Goal: Transaction & Acquisition: Purchase product/service

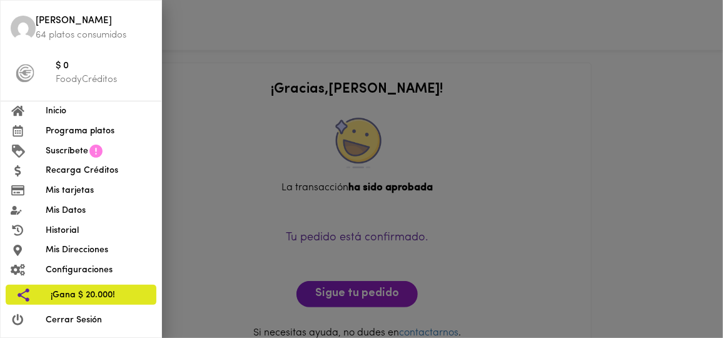
click at [66, 108] on span "Inicio" at bounding box center [99, 110] width 106 height 13
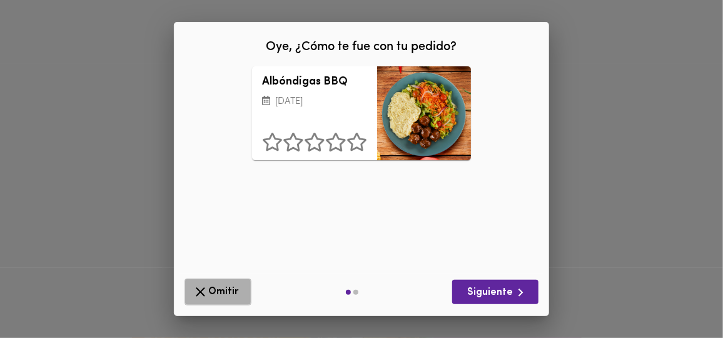
click at [213, 297] on span "Omitir" at bounding box center [218, 292] width 51 height 16
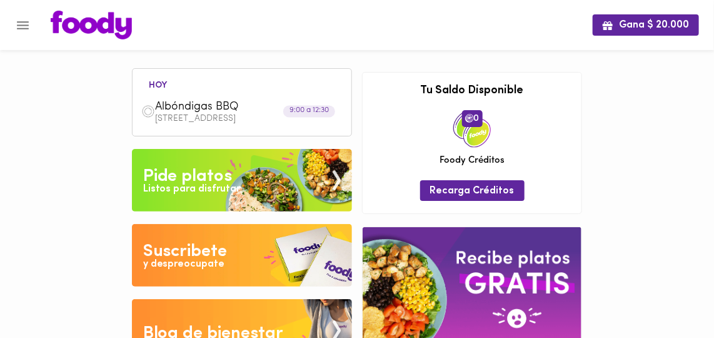
click at [209, 183] on div "Listos para disfrutar" at bounding box center [192, 189] width 98 height 14
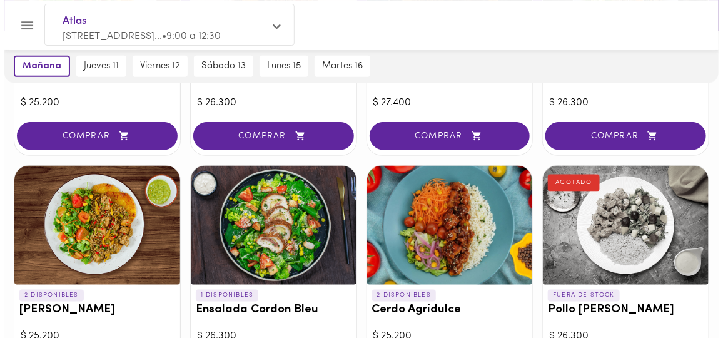
scroll to position [398, 0]
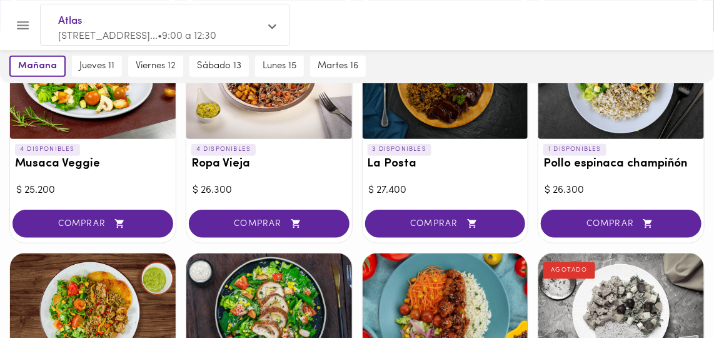
click at [578, 164] on h3 "Pollo espinaca champiñón" at bounding box center [621, 164] width 156 height 13
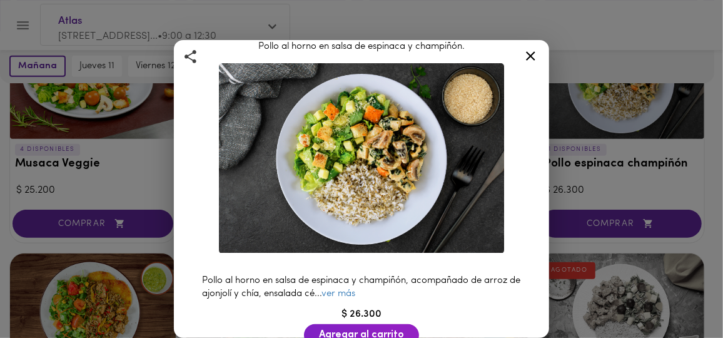
scroll to position [56, 0]
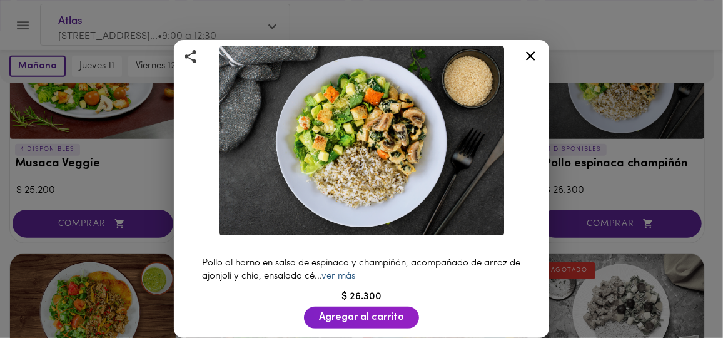
click at [355, 271] on link "ver más" at bounding box center [338, 275] width 34 height 9
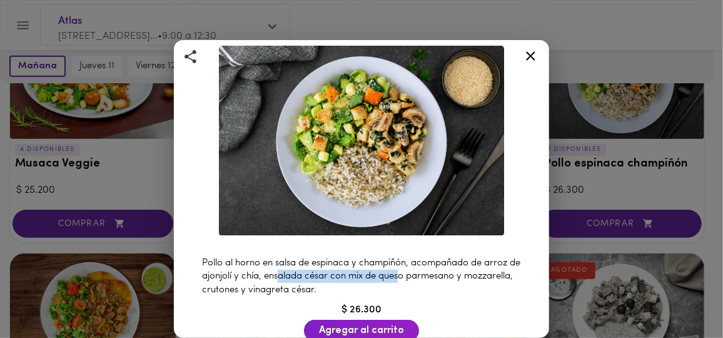
drag, startPoint x: 298, startPoint y: 273, endPoint x: 413, endPoint y: 272, distance: 115.6
click at [413, 272] on span "Pollo al horno en salsa de espinaca y champiñón, acompañado de arroz de ajonjol…" at bounding box center [361, 276] width 318 height 36
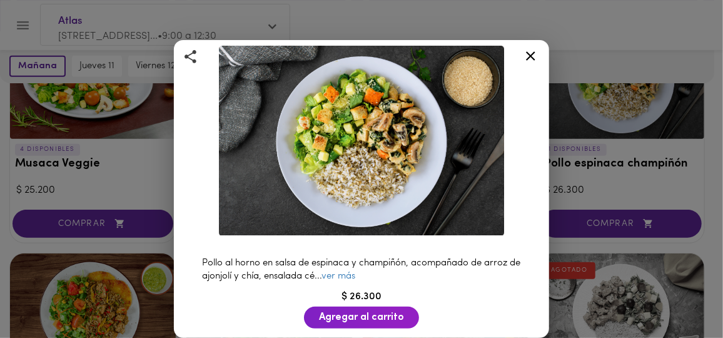
click at [523, 48] on div at bounding box center [530, 58] width 31 height 30
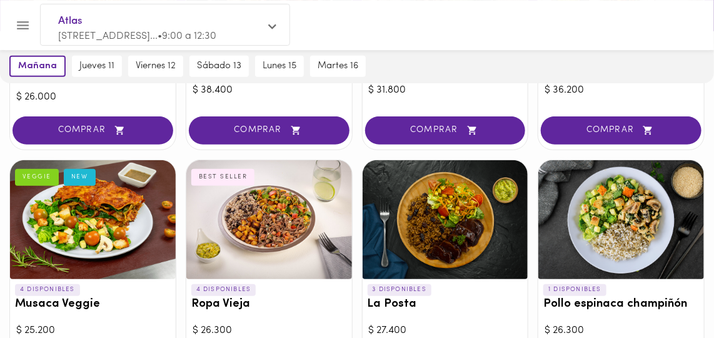
scroll to position [189, 0]
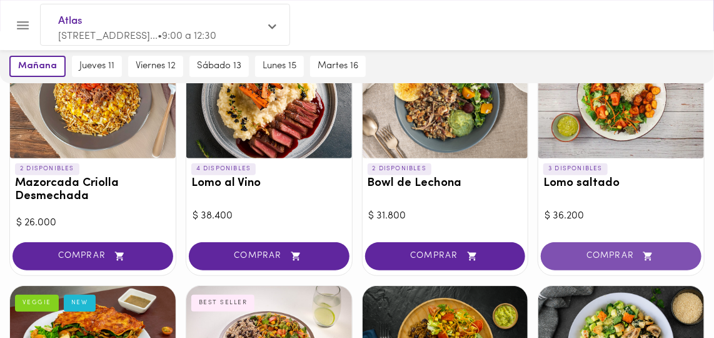
click at [609, 259] on span "COMPRAR" at bounding box center [620, 256] width 129 height 11
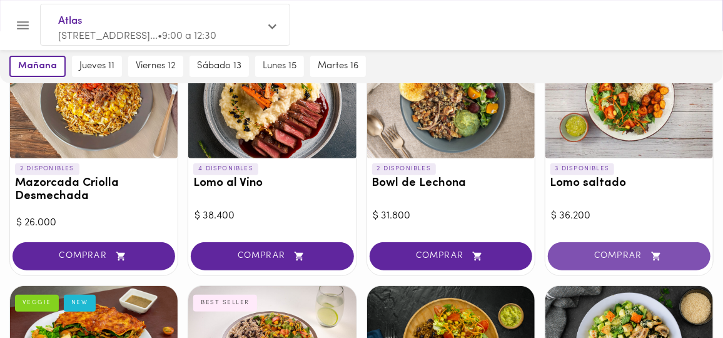
scroll to position [133, 0]
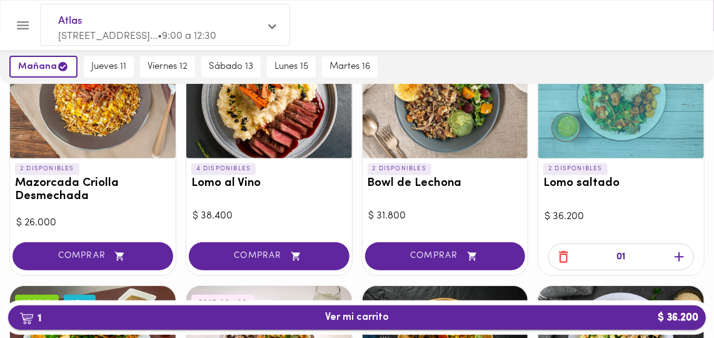
click at [389, 316] on span "1 Ver mi carrito $ 36.200" at bounding box center [357, 317] width 678 height 12
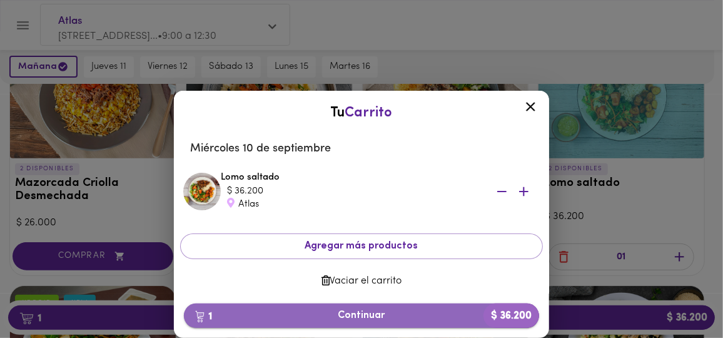
click at [379, 317] on span "1 Continuar $ 36.200" at bounding box center [361, 315] width 335 height 12
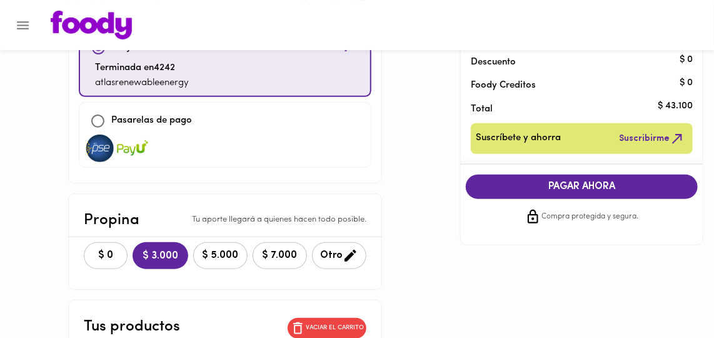
scroll to position [227, 0]
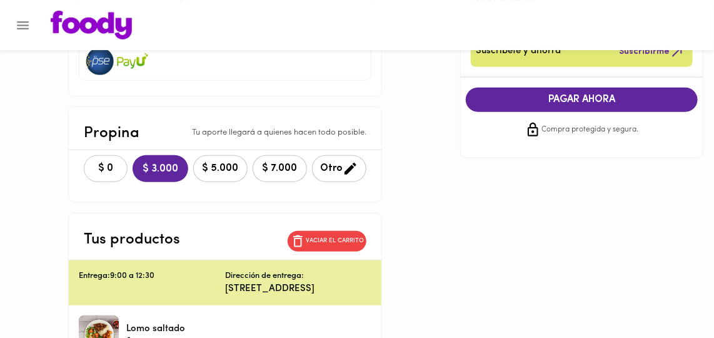
click at [92, 163] on span "$ 0" at bounding box center [106, 169] width 28 height 12
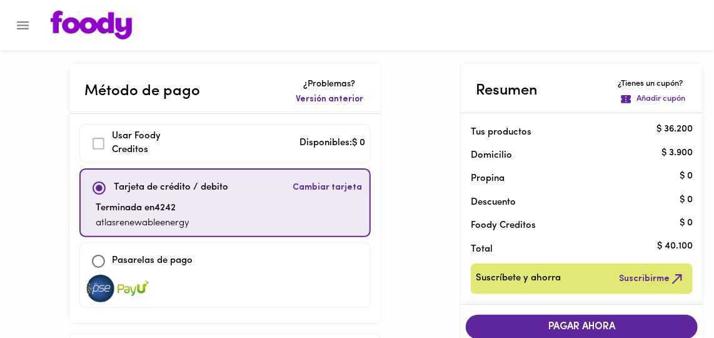
scroll to position [113, 0]
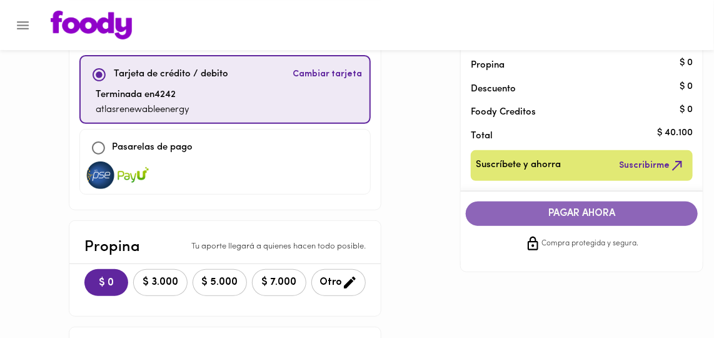
click at [520, 216] on span "PAGAR AHORA" at bounding box center [582, 214] width 208 height 12
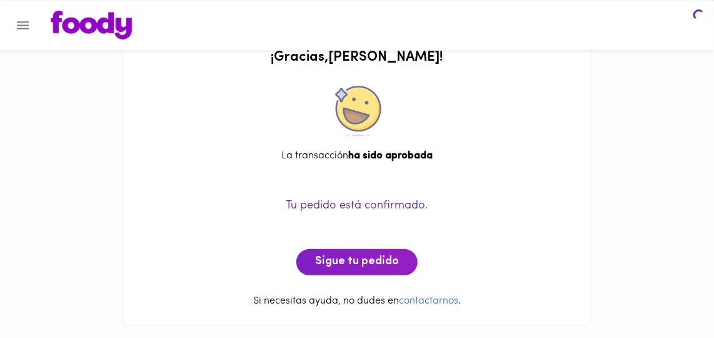
scroll to position [31, 0]
